Goal: Information Seeking & Learning: Learn about a topic

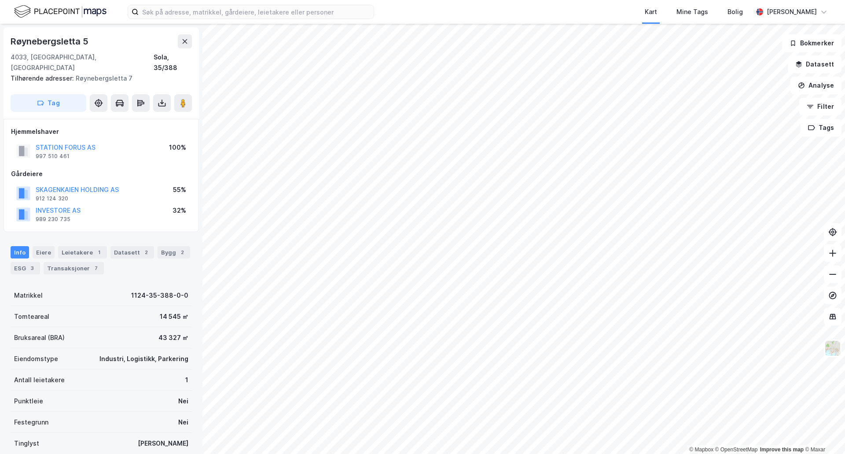
click at [149, 329] on div "Bruksareal (BRA) 43 327 ㎡" at bounding box center [101, 337] width 181 height 21
drag, startPoint x: 144, startPoint y: 326, endPoint x: 181, endPoint y: 327, distance: 37.0
click at [181, 327] on div "Bruksareal (BRA) 43 327 ㎡" at bounding box center [101, 337] width 181 height 21
click at [168, 332] on div "43 327 ㎡" at bounding box center [173, 337] width 30 height 11
